Goal: Information Seeking & Learning: Learn about a topic

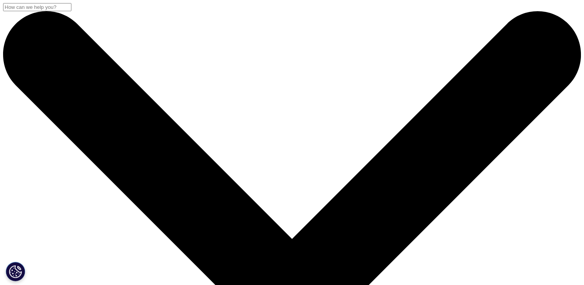
scroll to position [7, 0]
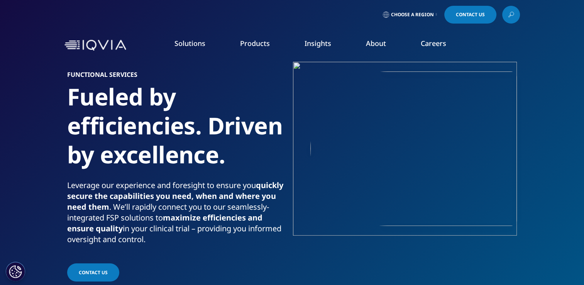
click at [504, 172] on link "Regulatory Compliance" at bounding box center [519, 172] width 124 height 8
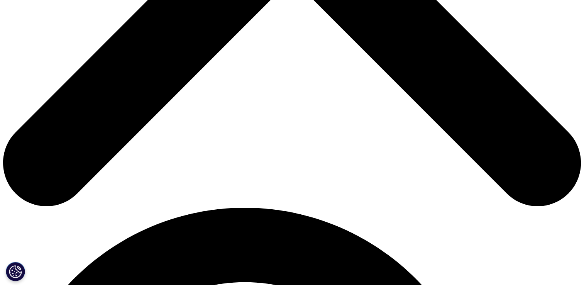
scroll to position [369, 0]
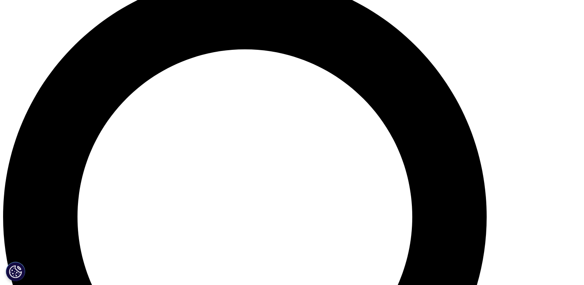
scroll to position [615, 0]
